Goal: Task Accomplishment & Management: Manage account settings

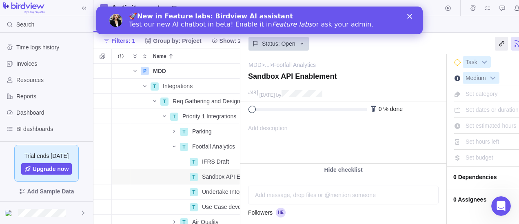
click at [410, 16] on icon "Close" at bounding box center [409, 16] width 5 height 5
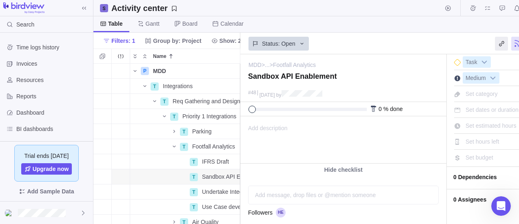
scroll to position [0, 62]
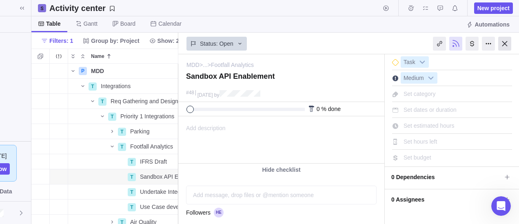
click at [506, 40] on div at bounding box center [504, 44] width 13 height 14
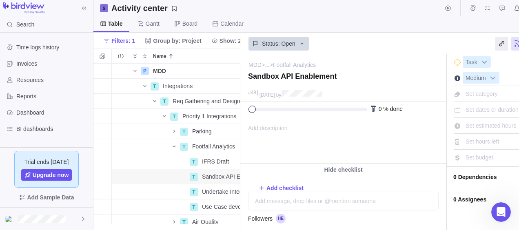
scroll to position [160, 419]
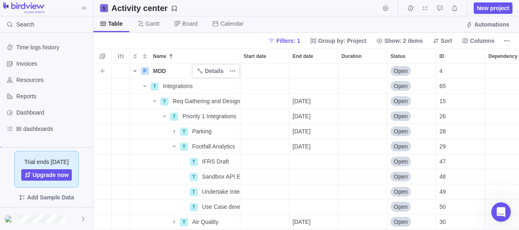
click at [132, 71] on icon "Name" at bounding box center [135, 71] width 7 height 7
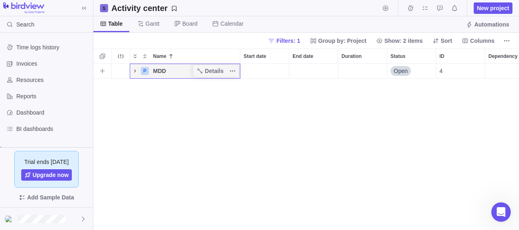
click at [134, 71] on icon "Name" at bounding box center [135, 71] width 7 height 7
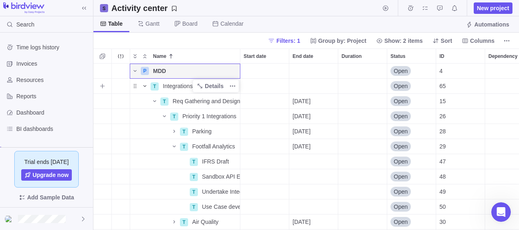
click at [146, 84] on icon "Name" at bounding box center [145, 86] width 7 height 7
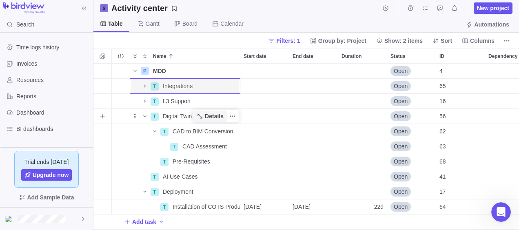
scroll to position [0, 0]
click at [299, 42] on span "Filters: 1" at bounding box center [288, 41] width 24 height 8
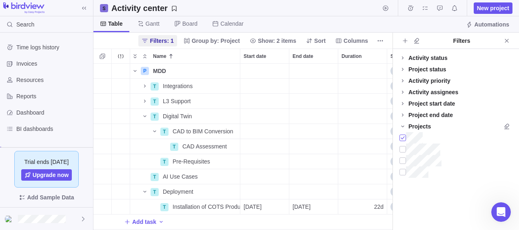
click at [404, 137] on div at bounding box center [402, 137] width 7 height 11
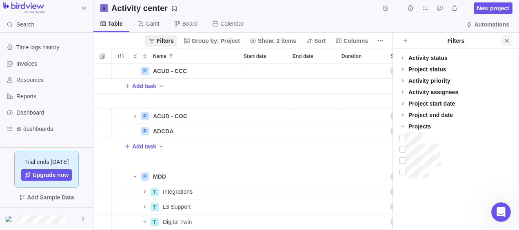
click at [508, 38] on icon "Close" at bounding box center [506, 41] width 7 height 7
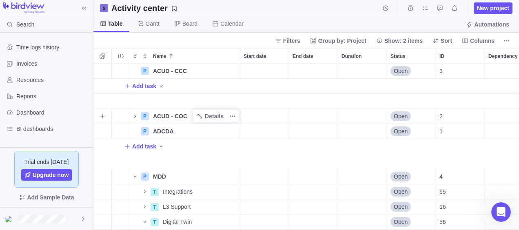
click at [133, 118] on icon "Name" at bounding box center [135, 116] width 7 height 7
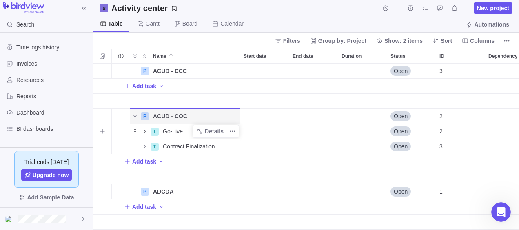
click at [145, 131] on icon "Name" at bounding box center [145, 131] width 7 height 7
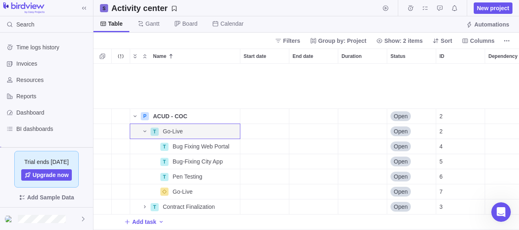
scroll to position [41, 0]
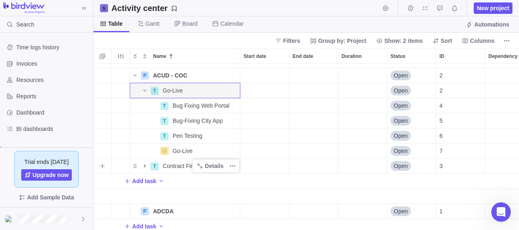
click at [144, 166] on icon "Name" at bounding box center [145, 166] width 7 height 7
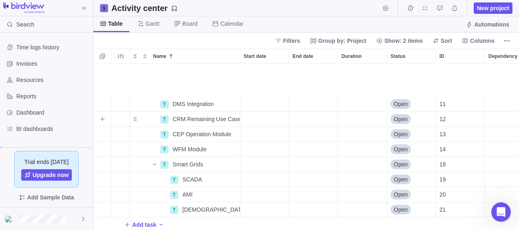
scroll to position [204, 0]
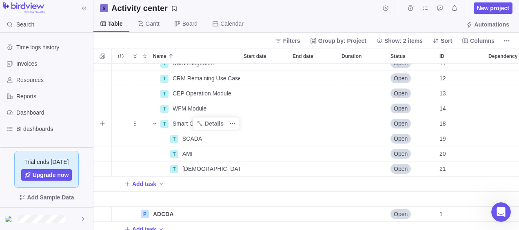
click at [156, 123] on icon "Name" at bounding box center [154, 124] width 3 height 2
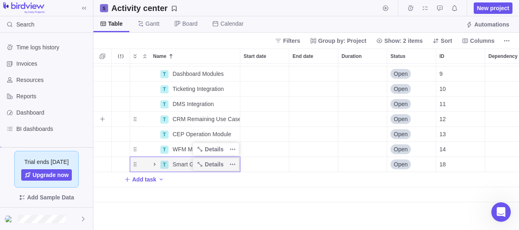
scroll to position [122, 0]
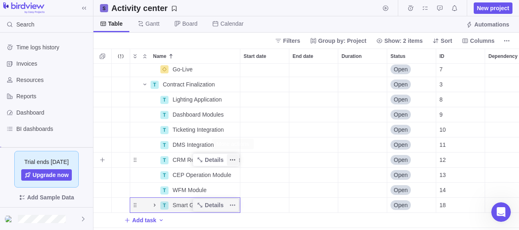
click at [232, 162] on icon "More actions" at bounding box center [232, 160] width 7 height 7
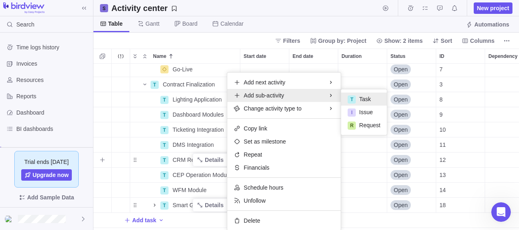
click at [357, 97] on div "T Task" at bounding box center [364, 99] width 46 height 13
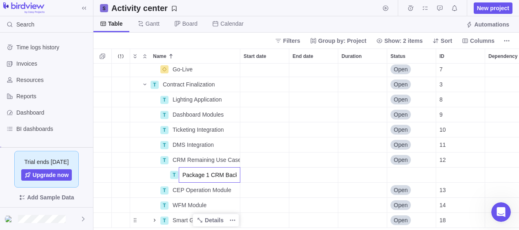
scroll to position [0, 6]
type input "Package 1 CRM Backlog"
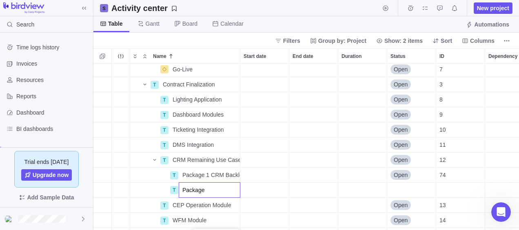
type input "Package 2"
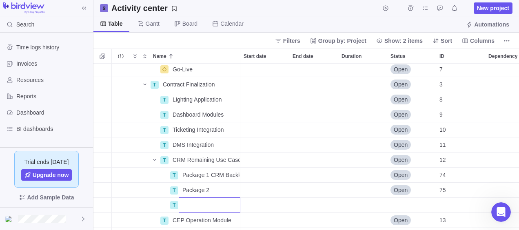
click at [323, 154] on div "P ACUD - CCC Details Open 3 Add task P ACUD - COC Details Open 2 T Go-Live Deta…" at bounding box center [305, 147] width 425 height 167
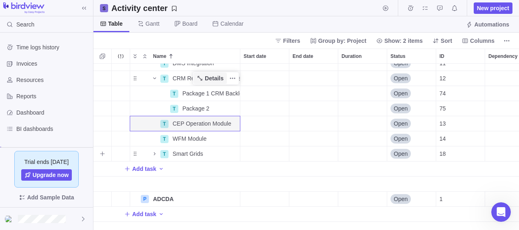
scroll to position [163, 0]
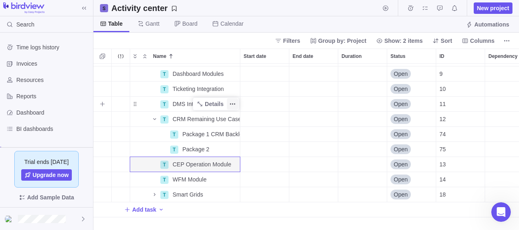
click at [234, 101] on icon "More actions" at bounding box center [232, 104] width 7 height 7
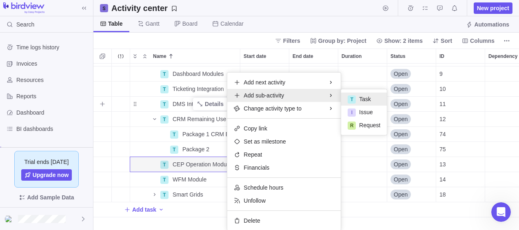
click at [374, 97] on div "T Task" at bounding box center [364, 99] width 46 height 13
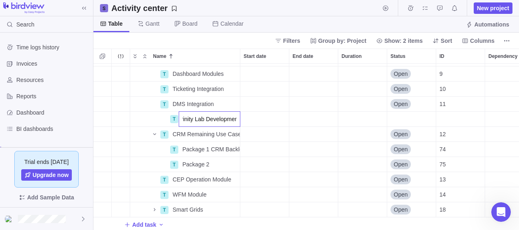
type input "Trinity Lab Development"
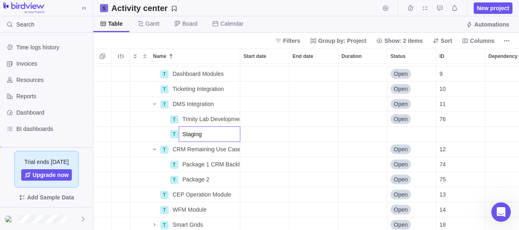
type input "Staging"
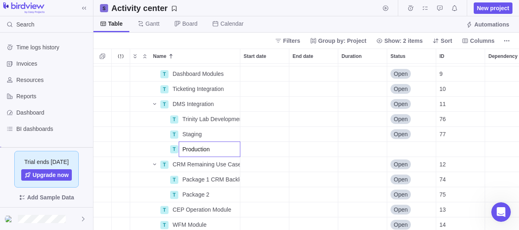
type input "Production"
click at [295, 154] on div "P ACUD - CCC Details Open 3 Add task P ACUD - COC Details Open 2 T Go-Live Deta…" at bounding box center [305, 147] width 425 height 167
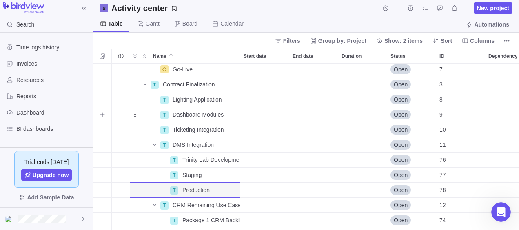
scroll to position [163, 0]
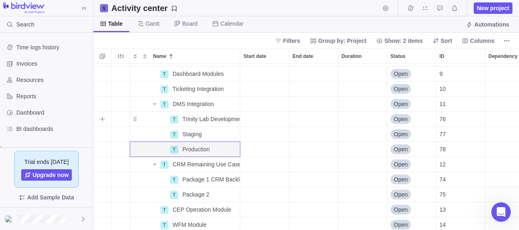
click at [263, 121] on div "Start date" at bounding box center [264, 119] width 49 height 15
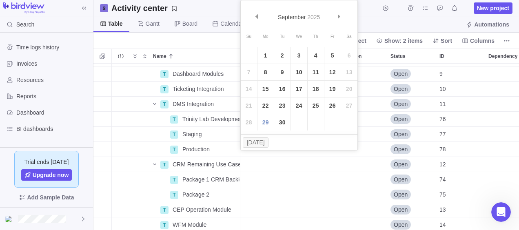
click at [263, 121] on link "29" at bounding box center [265, 122] width 16 height 16
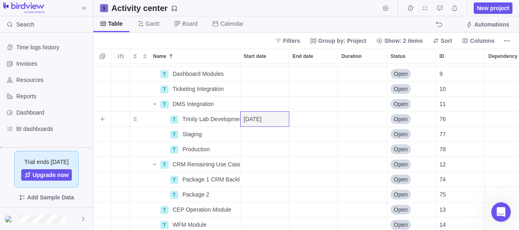
click at [299, 120] on div "End date" at bounding box center [313, 119] width 49 height 15
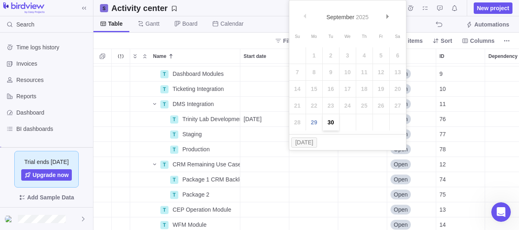
click at [330, 118] on link "30" at bounding box center [331, 122] width 16 height 16
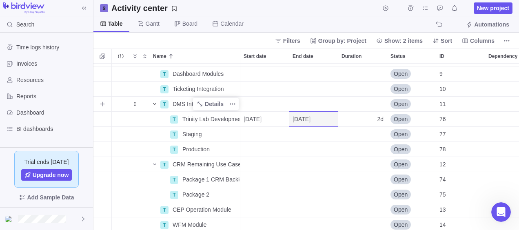
click at [154, 103] on icon "Name" at bounding box center [154, 104] width 7 height 7
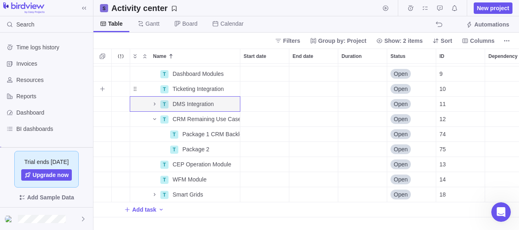
click at [264, 90] on div "Start date" at bounding box center [264, 89] width 49 height 15
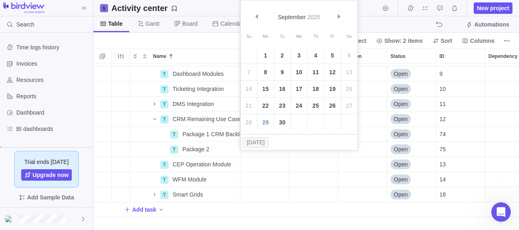
click at [246, 104] on table "Su Mo Tu We Th Fr Sa 1 2 3 4 5 6 7 8 9 10 11 12 13 14 15 16 17 18 19 20 21 22 2…" at bounding box center [299, 80] width 117 height 101
click at [339, 16] on span "Next" at bounding box center [339, 16] width 4 height 4
click at [283, 104] on link "21" at bounding box center [282, 105] width 16 height 16
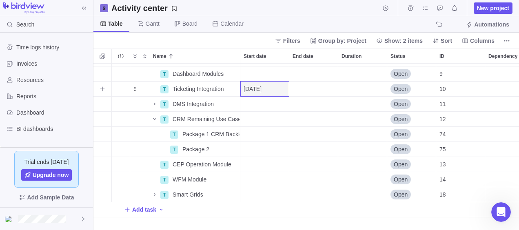
click at [312, 89] on div "End date" at bounding box center [313, 89] width 49 height 15
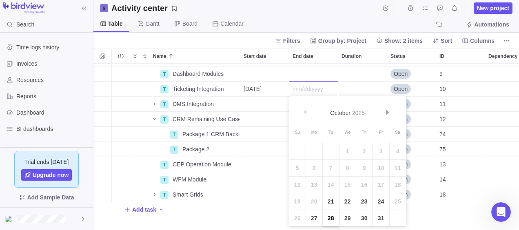
click at [334, 218] on link "28" at bounding box center [331, 218] width 16 height 16
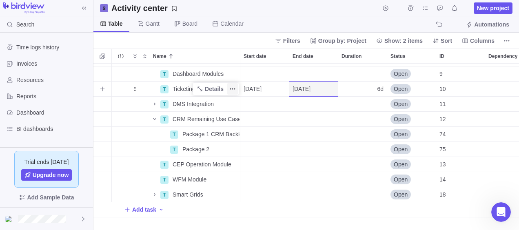
click at [233, 87] on icon "More actions" at bounding box center [232, 89] width 7 height 7
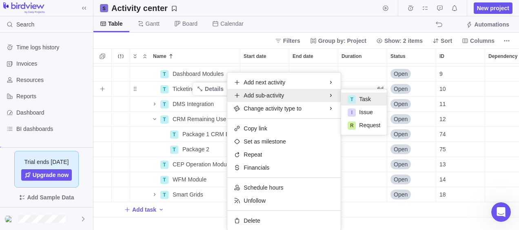
click at [361, 99] on span "Task" at bounding box center [365, 99] width 12 height 8
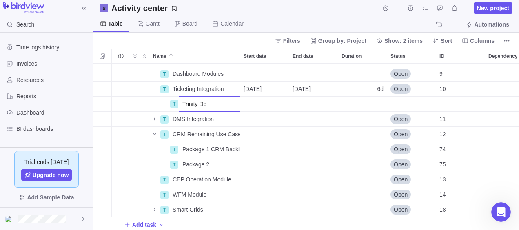
type input "Trinity Dev"
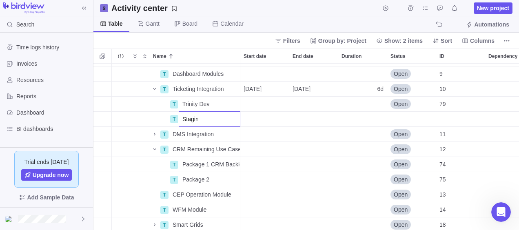
type input "Staging"
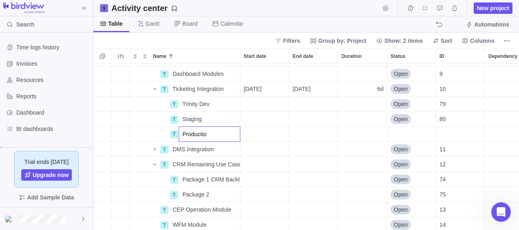
type input "Production"
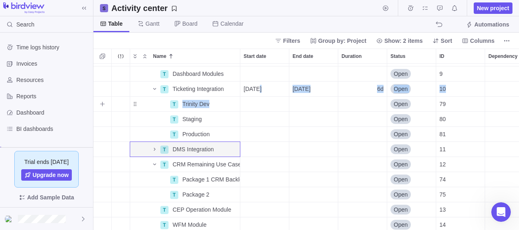
drag, startPoint x: 257, startPoint y: 90, endPoint x: 255, endPoint y: 109, distance: 19.6
click at [255, 109] on div "P ACUD - CCC Details Open 3 Add task P ACUD - COC Details Open 2 T Go-Live Deta…" at bounding box center [354, 194] width 522 height 589
drag, startPoint x: 255, startPoint y: 109, endPoint x: 247, endPoint y: 91, distance: 19.9
click at [247, 91] on span "[DATE]" at bounding box center [252, 89] width 18 height 8
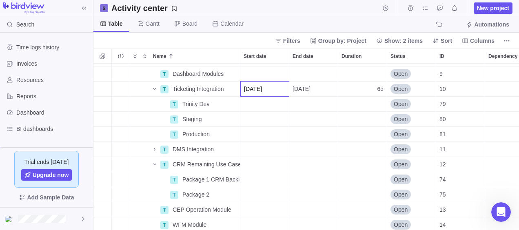
click at [251, 104] on div "P ACUD - CCC Details Open 3 Add task P ACUD - COC Details Open 2 T Go-Live Deta…" at bounding box center [305, 147] width 425 height 167
click at [268, 106] on div "Start date" at bounding box center [264, 104] width 49 height 15
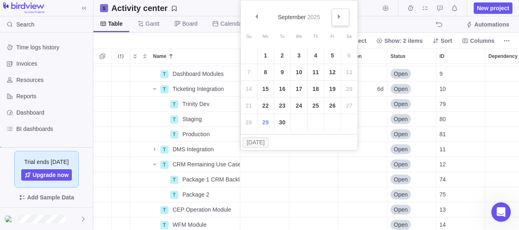
click at [340, 20] on link "Next" at bounding box center [341, 18] width 18 height 18
click at [283, 104] on link "21" at bounding box center [282, 105] width 16 height 16
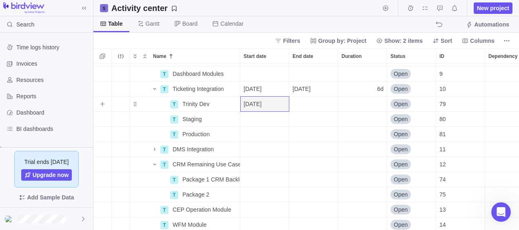
click at [312, 106] on div "End date" at bounding box center [313, 104] width 49 height 15
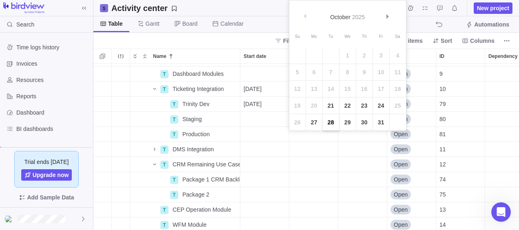
click at [329, 120] on link "28" at bounding box center [331, 122] width 16 height 16
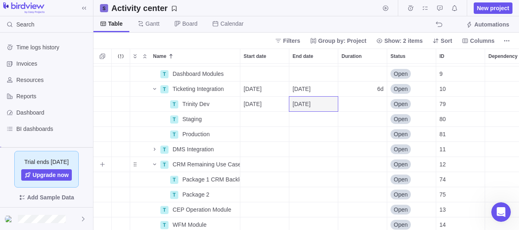
click at [276, 168] on div "Start date" at bounding box center [264, 164] width 49 height 15
click at [276, 115] on div "P ACUD - CCC Details Open 3 Add task P ACUD - COC Details Open 2 T Go-Live Deta…" at bounding box center [305, 147] width 425 height 167
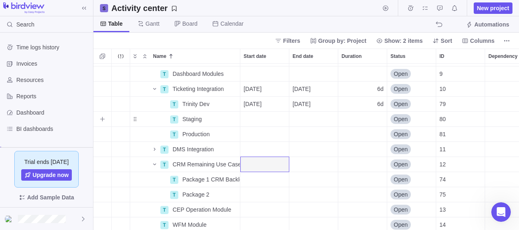
click at [274, 119] on div "Start date" at bounding box center [264, 119] width 49 height 15
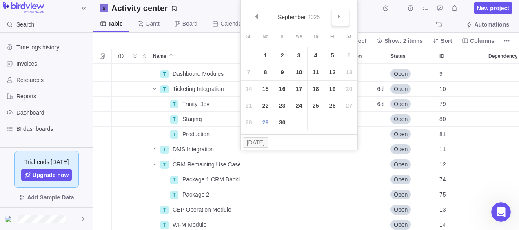
click at [340, 14] on span "Next" at bounding box center [339, 16] width 4 height 4
click at [281, 121] on link "28" at bounding box center [282, 122] width 16 height 16
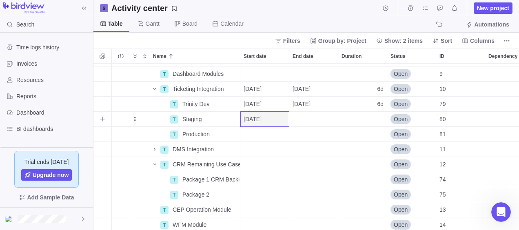
click at [308, 118] on div "End date" at bounding box center [313, 119] width 49 height 15
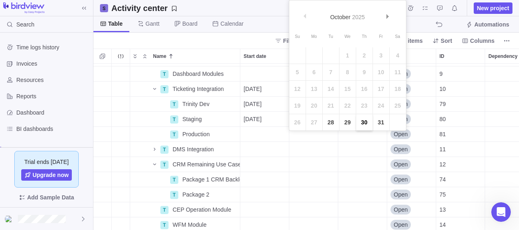
click at [363, 121] on link "30" at bounding box center [364, 122] width 16 height 16
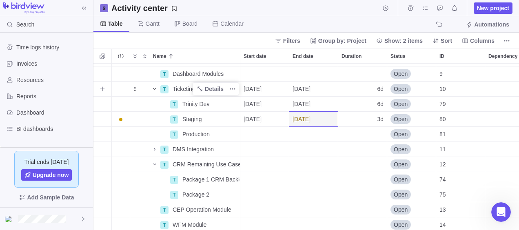
click at [155, 89] on icon "Name" at bounding box center [154, 89] width 3 height 2
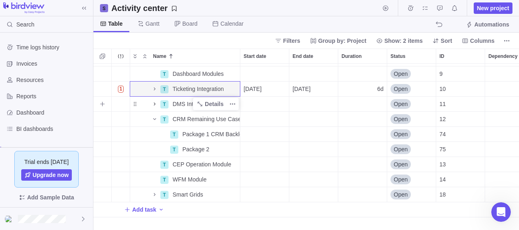
click at [154, 102] on icon "Name" at bounding box center [154, 104] width 7 height 7
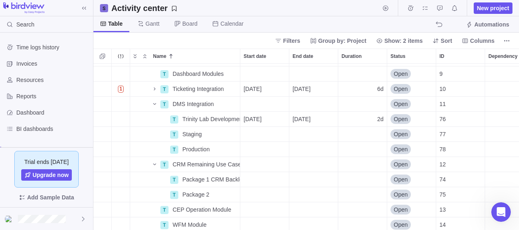
click at [335, 9] on div "Activity center New project" at bounding box center [305, 8] width 425 height 16
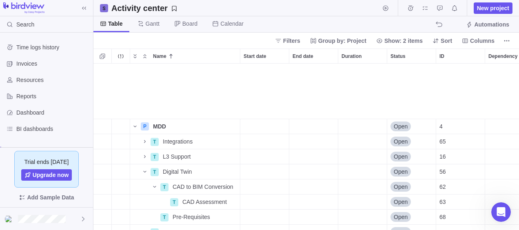
scroll to position [428, 0]
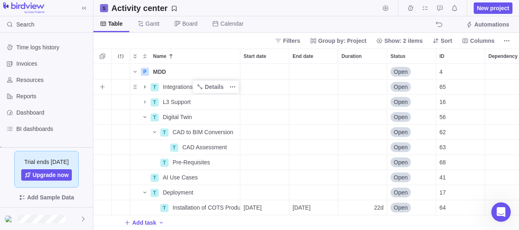
click at [144, 84] on icon "Name" at bounding box center [145, 87] width 7 height 7
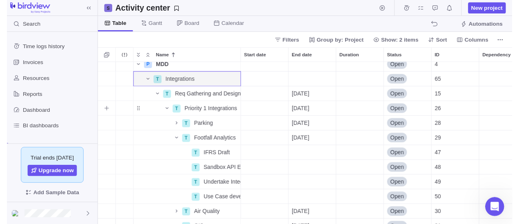
scroll to position [469, 0]
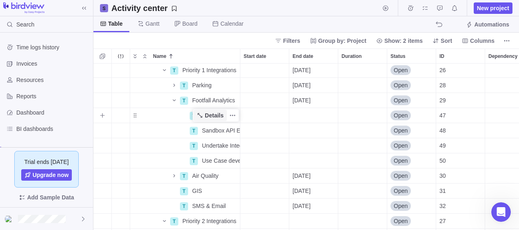
click at [217, 119] on span "Details" at bounding box center [214, 115] width 19 height 8
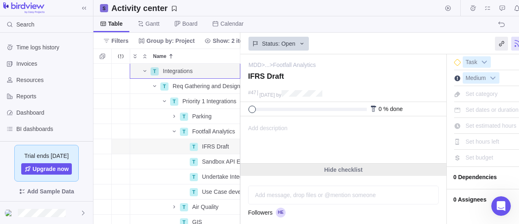
scroll to position [55, 0]
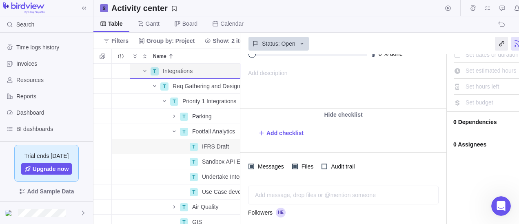
click at [303, 195] on div "Add message, drop files or @mention someone AI" at bounding box center [343, 195] width 190 height 19
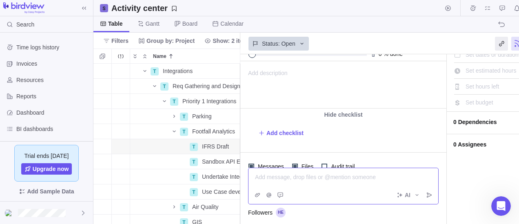
scroll to position [118, 0]
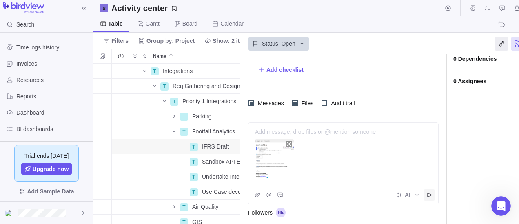
click at [428, 195] on icon "Post" at bounding box center [429, 195] width 5 height 5
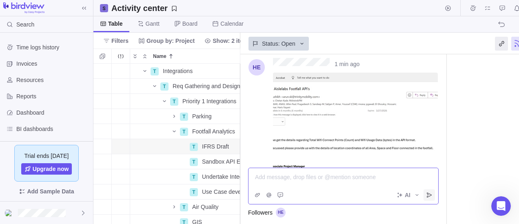
scroll to position [224, 0]
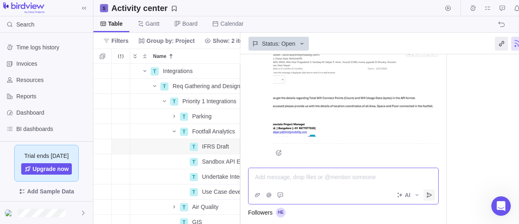
click at [418, 19] on div "Table [PERSON_NAME] Board Calendar Automations" at bounding box center [337, 24] width 488 height 16
